Goal: Transaction & Acquisition: Purchase product/service

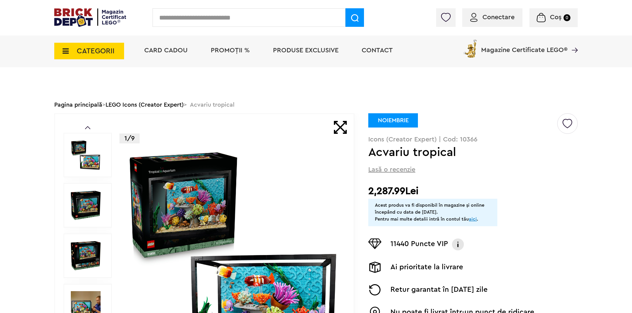
scroll to position [99, 0]
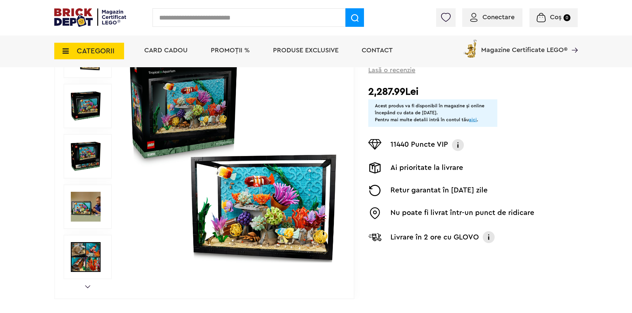
click at [91, 162] on img at bounding box center [86, 156] width 30 height 30
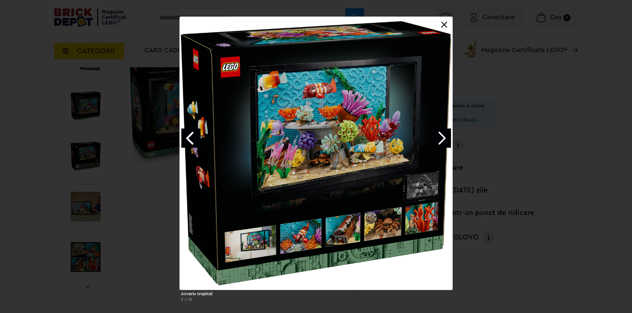
click at [185, 143] on link "Previous image" at bounding box center [190, 137] width 19 height 19
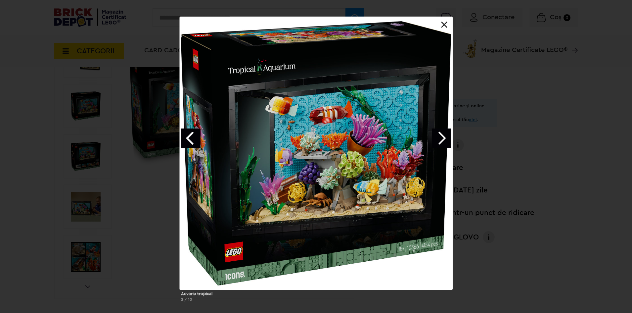
click at [185, 143] on link "Previous image" at bounding box center [190, 137] width 19 height 19
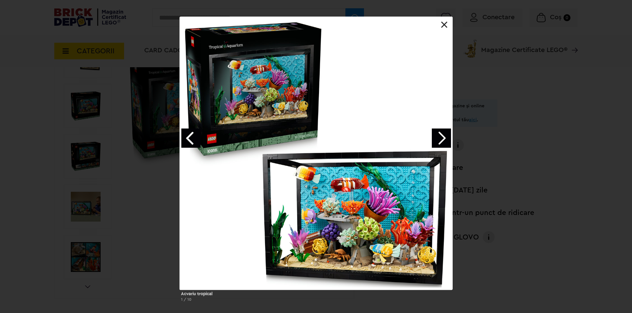
click at [185, 143] on link "Previous image" at bounding box center [190, 137] width 19 height 19
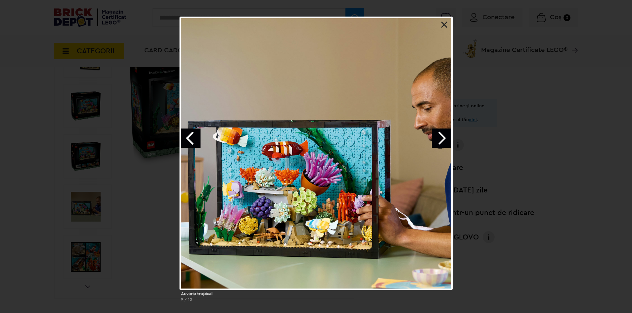
click at [185, 143] on link "Previous image" at bounding box center [190, 137] width 19 height 19
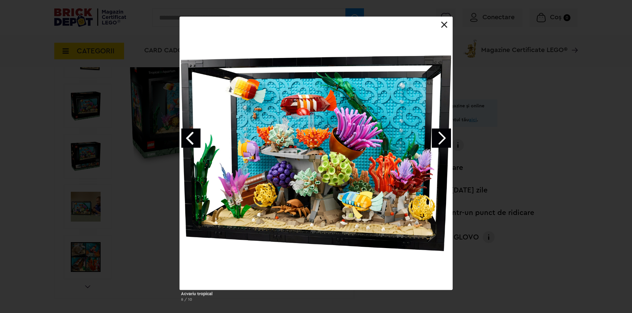
click at [191, 136] on link "Previous image" at bounding box center [190, 137] width 19 height 19
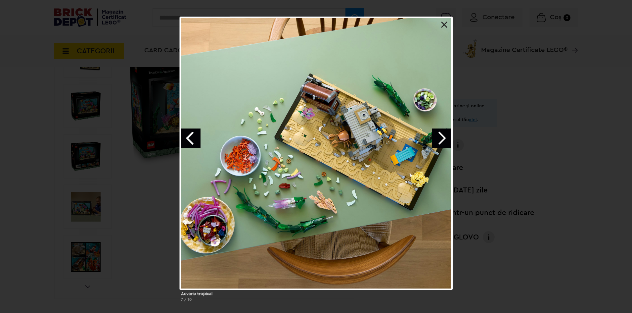
click at [191, 136] on link "Previous image" at bounding box center [190, 137] width 19 height 19
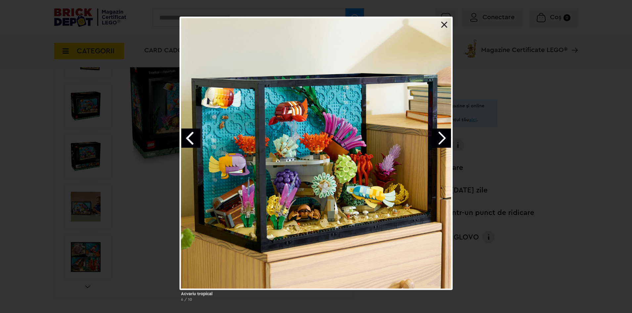
click at [191, 136] on link "Previous image" at bounding box center [190, 137] width 19 height 19
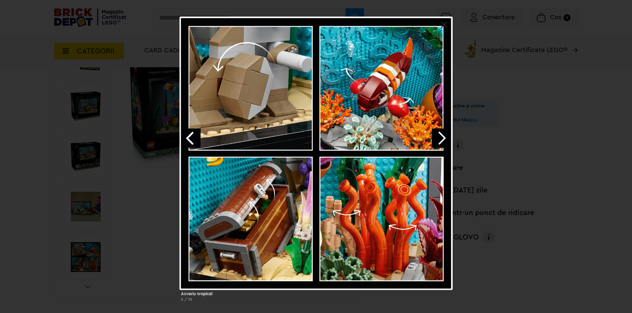
click at [191, 136] on link "Previous image" at bounding box center [190, 137] width 19 height 19
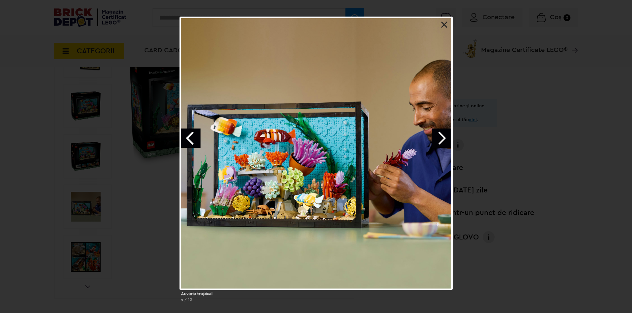
click at [88, 84] on div "Acvariu tropical 4 / 10" at bounding box center [316, 162] width 632 height 290
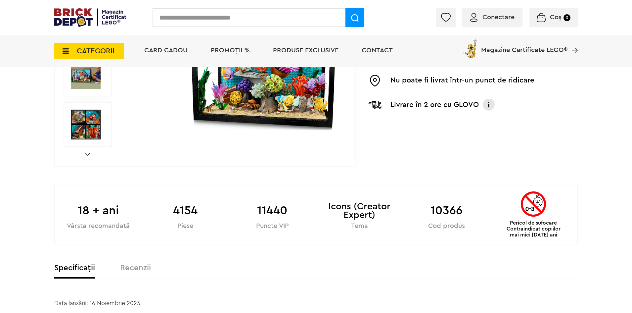
scroll to position [132, 0]
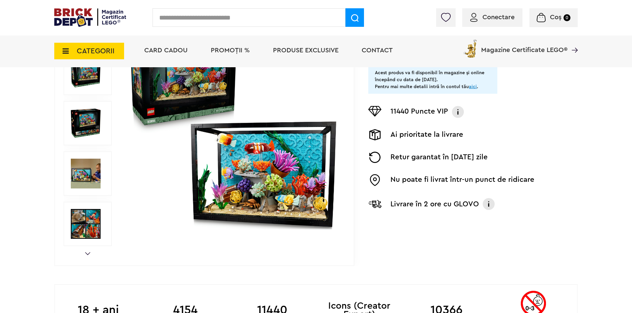
click at [75, 168] on img at bounding box center [86, 173] width 30 height 30
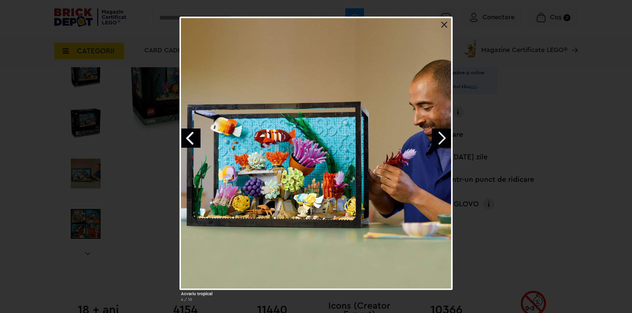
click at [122, 174] on div "Acvariu tropical 4 / 10" at bounding box center [316, 162] width 632 height 290
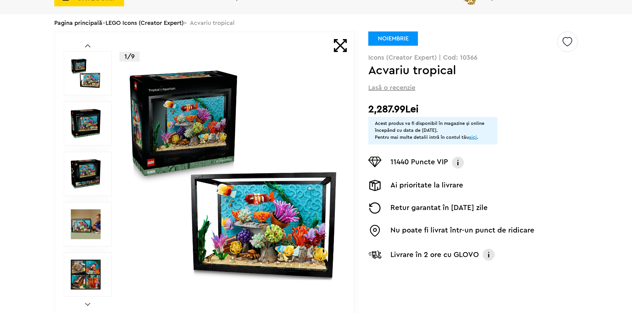
scroll to position [0, 0]
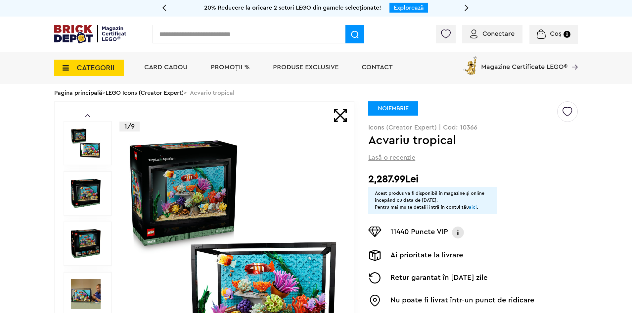
click at [70, 36] on img at bounding box center [90, 34] width 72 height 19
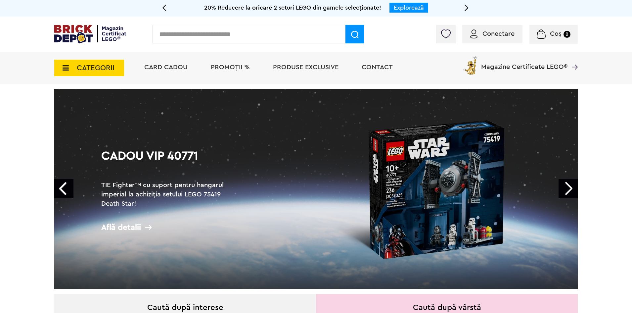
click at [569, 189] on link "Next" at bounding box center [568, 188] width 19 height 19
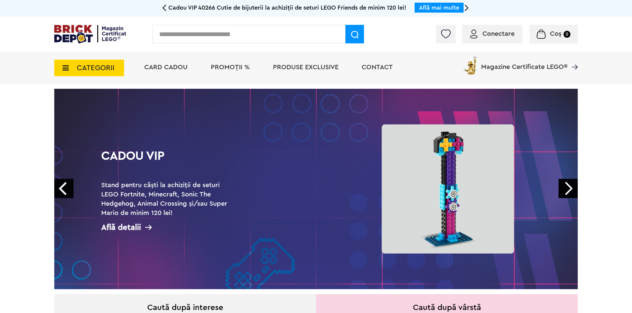
click at [569, 189] on link "Next" at bounding box center [568, 188] width 19 height 19
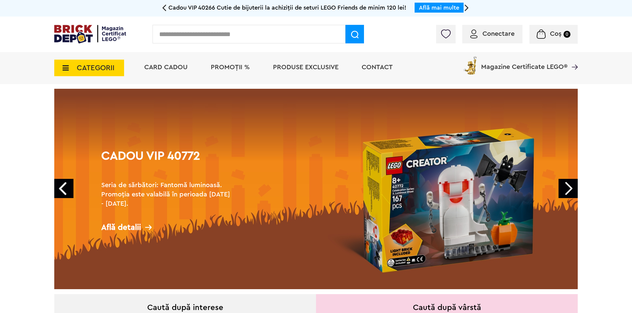
click at [569, 189] on link "Next" at bounding box center [568, 188] width 19 height 19
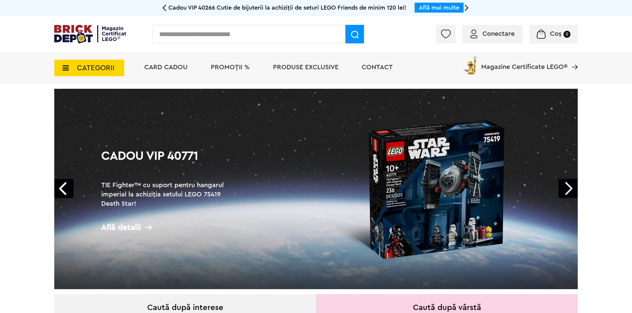
click at [569, 189] on link "Next" at bounding box center [568, 188] width 19 height 19
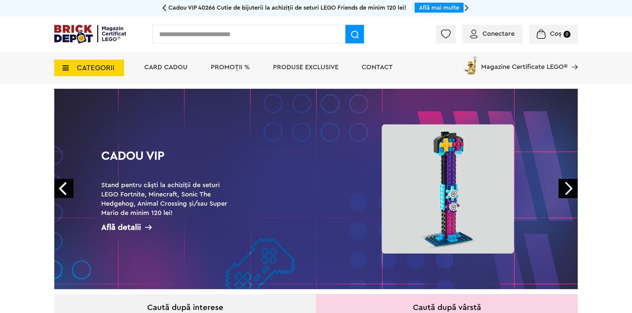
click at [569, 189] on link "Next" at bounding box center [568, 188] width 19 height 19
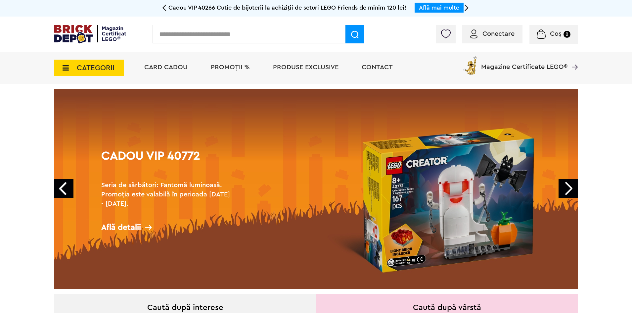
click at [569, 189] on link "Next" at bounding box center [568, 188] width 19 height 19
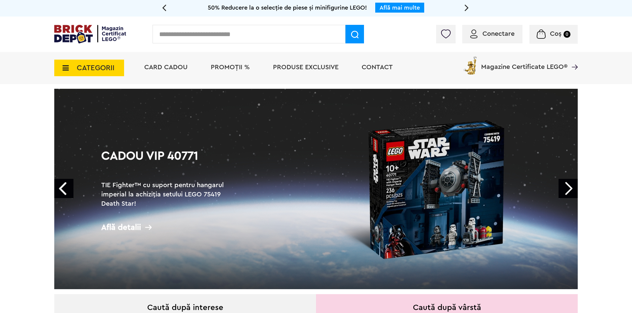
click at [569, 189] on link "Next" at bounding box center [568, 188] width 19 height 19
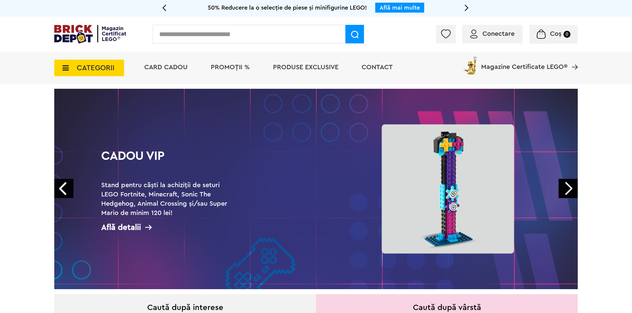
click at [569, 189] on link "Next" at bounding box center [568, 188] width 19 height 19
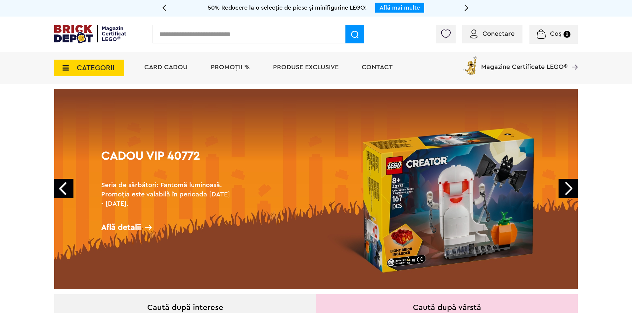
click at [565, 189] on link "Next" at bounding box center [568, 188] width 19 height 19
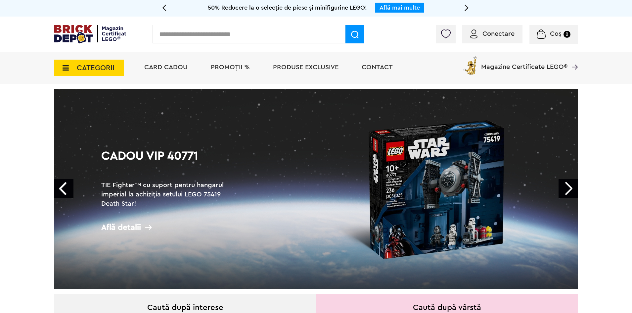
click at [569, 186] on link "Next" at bounding box center [568, 188] width 19 height 19
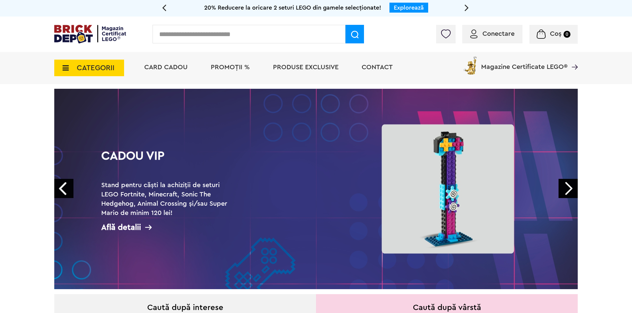
click at [569, 186] on link "Next" at bounding box center [568, 188] width 19 height 19
click at [573, 183] on link "Next" at bounding box center [568, 188] width 19 height 19
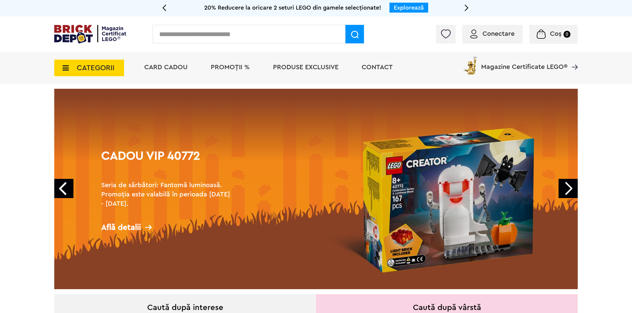
click at [572, 186] on link "Next" at bounding box center [568, 188] width 19 height 19
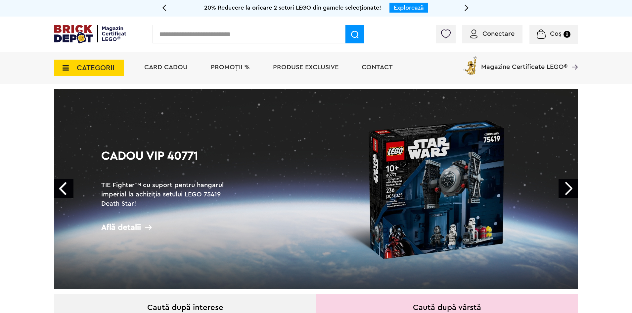
click at [572, 186] on link "Next" at bounding box center [568, 188] width 19 height 19
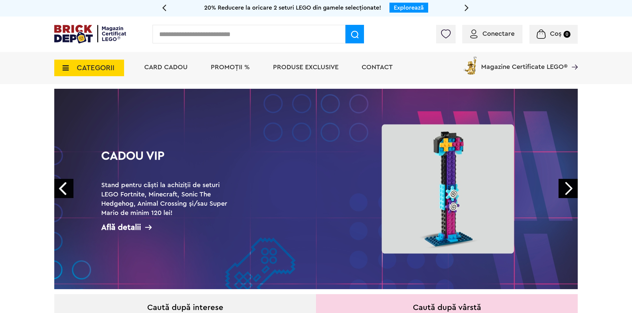
click at [572, 186] on link "Next" at bounding box center [568, 188] width 19 height 19
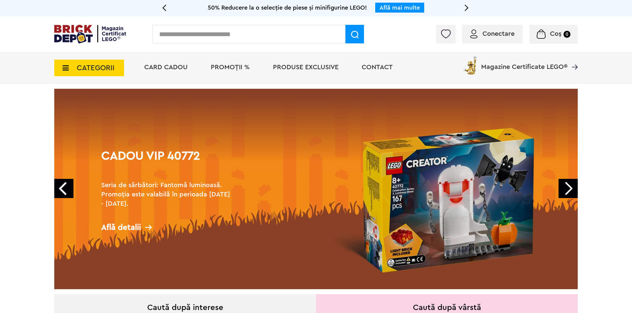
click at [64, 184] on link "Prev" at bounding box center [63, 188] width 19 height 19
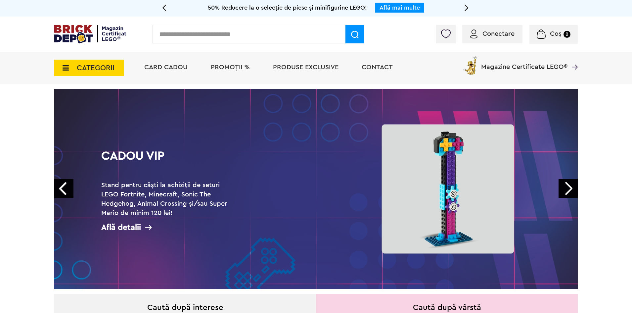
click at [64, 184] on link "Prev" at bounding box center [63, 188] width 19 height 19
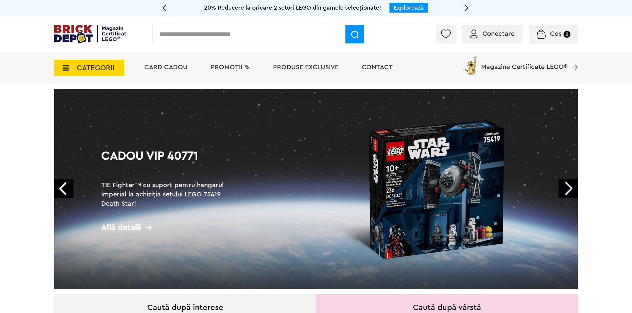
click at [64, 184] on link "Prev" at bounding box center [63, 188] width 19 height 19
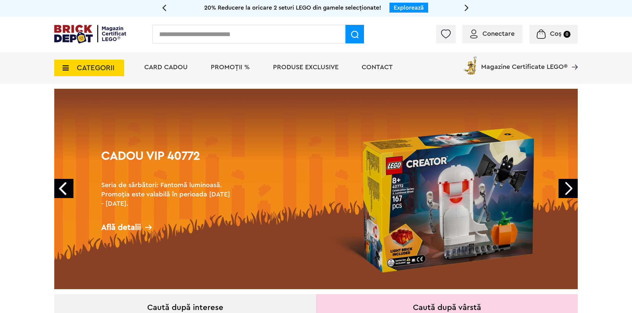
click at [64, 184] on link "Prev" at bounding box center [63, 188] width 19 height 19
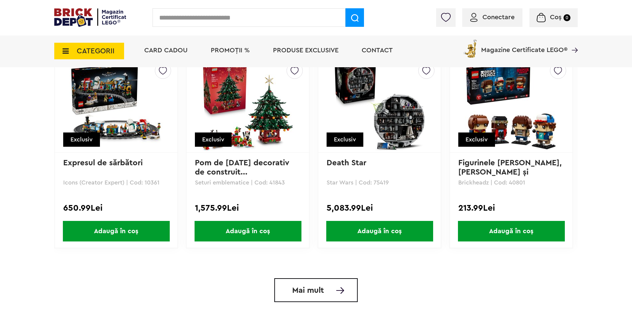
scroll to position [1290, 0]
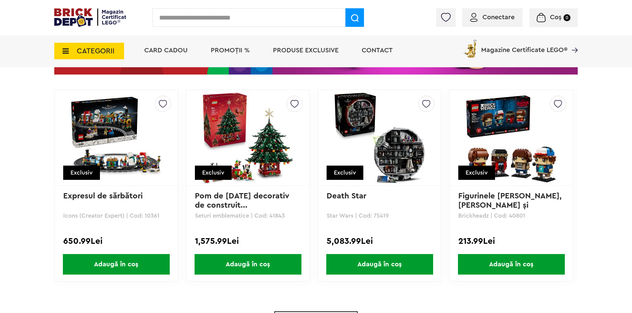
click at [101, 142] on img at bounding box center [116, 137] width 93 height 93
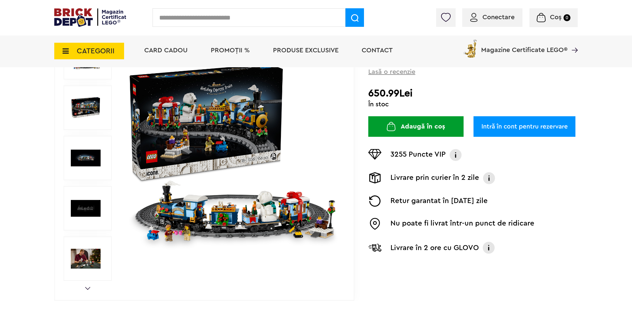
scroll to position [99, 0]
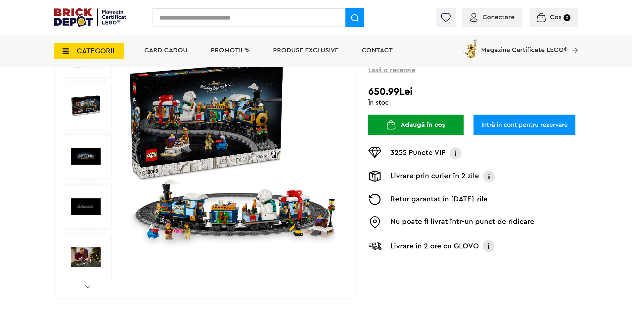
click at [85, 152] on img at bounding box center [86, 156] width 30 height 30
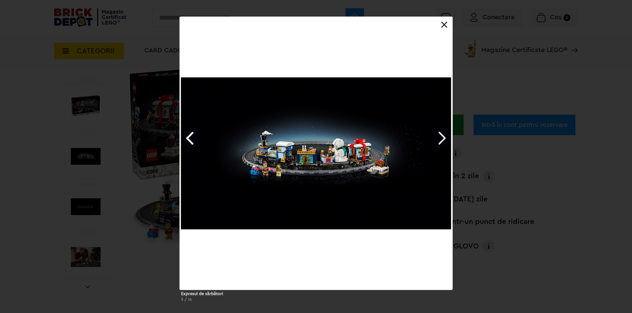
click at [81, 176] on div "Expresul de sărbători 3 / 16" at bounding box center [316, 162] width 632 height 290
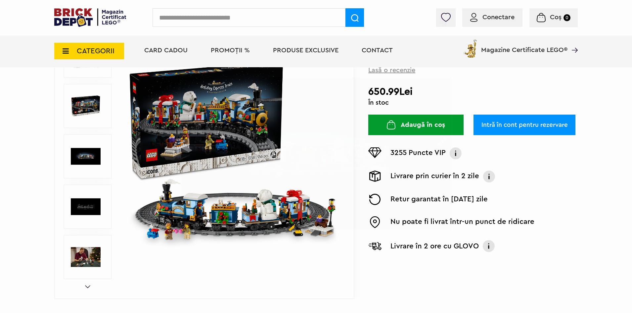
drag, startPoint x: 36, startPoint y: 151, endPoint x: 39, endPoint y: 154, distance: 4.5
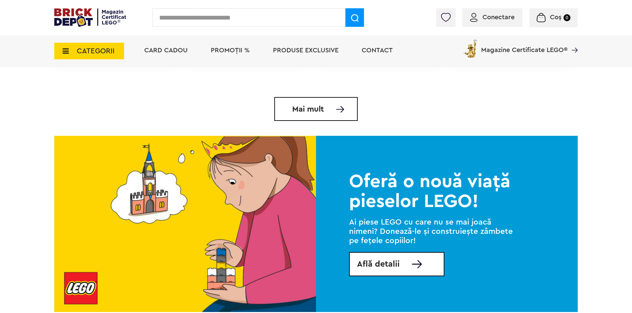
scroll to position [1510, 0]
